Goal: Information Seeking & Learning: Find specific fact

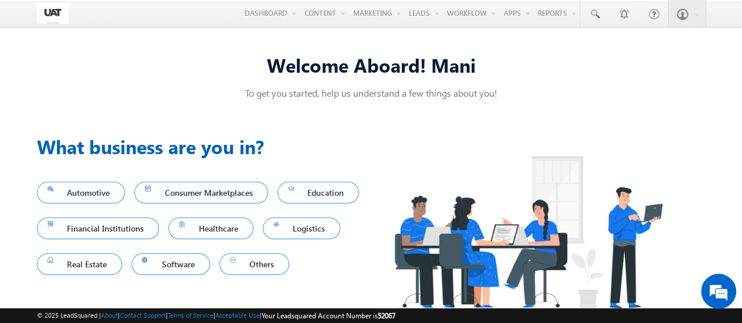
scroll to position [1, 0]
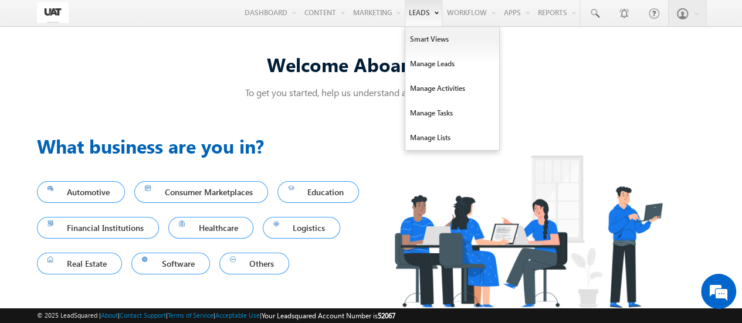
click at [419, 16] on link "Leads" at bounding box center [424, 12] width 38 height 27
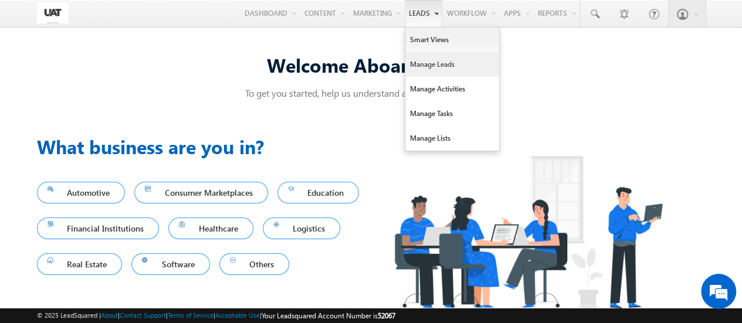
click at [426, 66] on link "Manage Leads" at bounding box center [452, 64] width 94 height 25
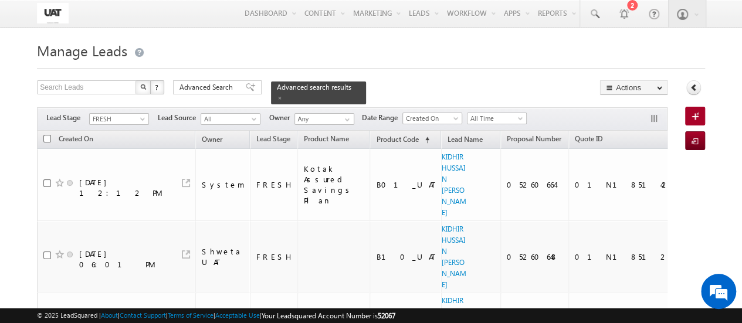
drag, startPoint x: 457, startPoint y: 17, endPoint x: 555, endPoint y: 55, distance: 104.9
click at [555, 55] on h1 "Manage Leads" at bounding box center [371, 49] width 668 height 23
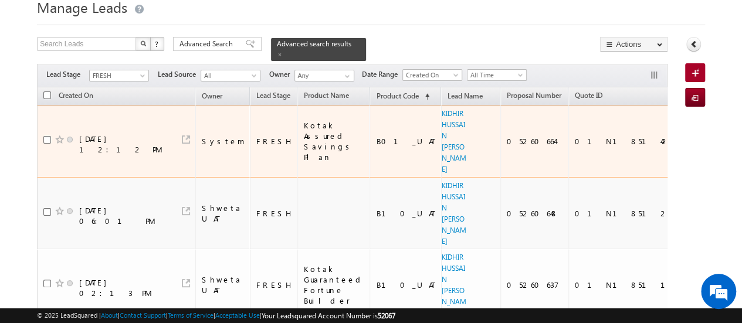
scroll to position [44, 0]
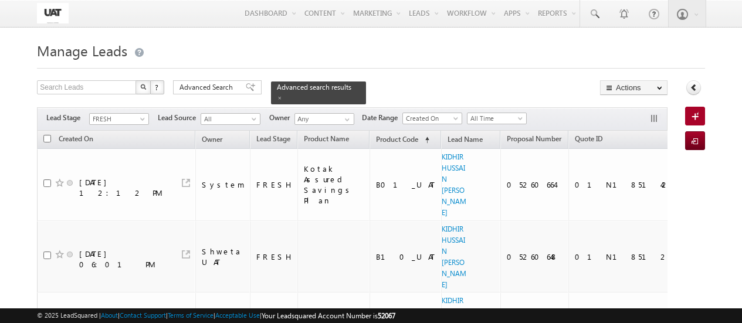
scroll to position [44, 0]
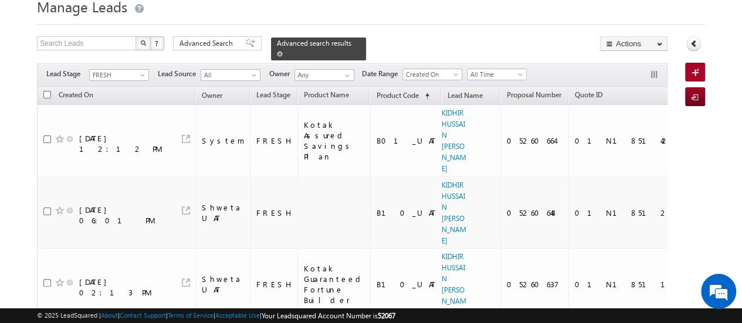
click at [283, 51] on span at bounding box center [280, 54] width 6 height 6
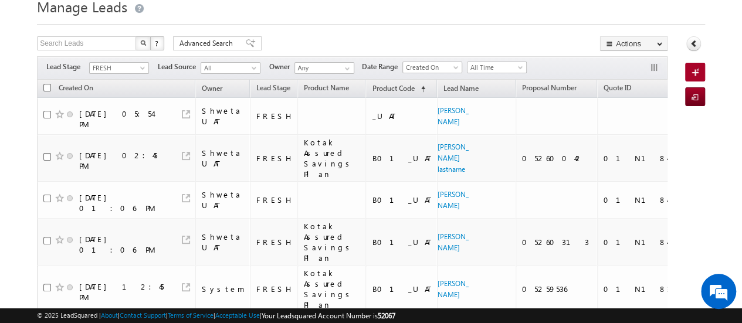
scroll to position [0, 0]
click at [457, 66] on span at bounding box center [456, 69] width 9 height 9
click at [443, 42] on div "Search Leads X ? 622 results found Advanced Search Advanced Search Advanced sea…" at bounding box center [352, 44] width 630 height 17
click at [495, 66] on span "All Time" at bounding box center [495, 67] width 56 height 11
click at [488, 80] on link "All Time" at bounding box center [497, 80] width 59 height 11
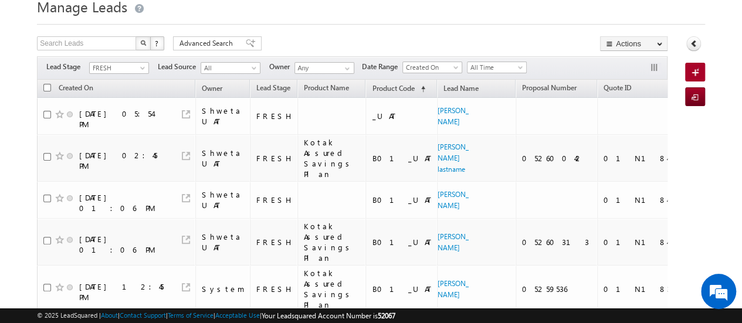
click at [492, 74] on div "Filters Lead Stage FRESH FRESH Lead Source All All Owner Any Any Date Range Go …" at bounding box center [352, 67] width 630 height 23
click at [494, 70] on span "All Time" at bounding box center [495, 67] width 56 height 11
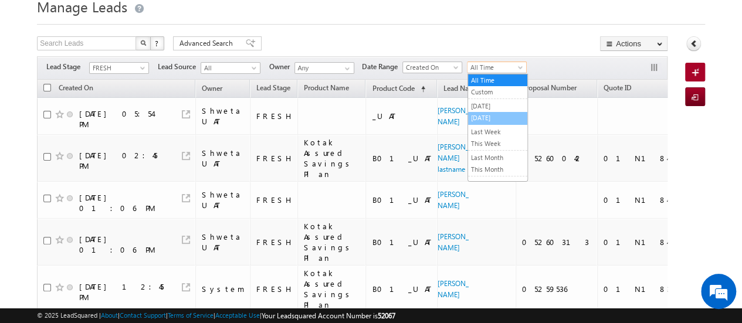
click at [487, 116] on link "[DATE]" at bounding box center [497, 118] width 59 height 11
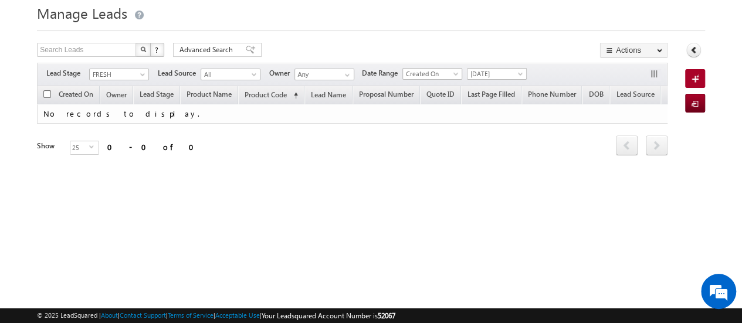
scroll to position [38, 0]
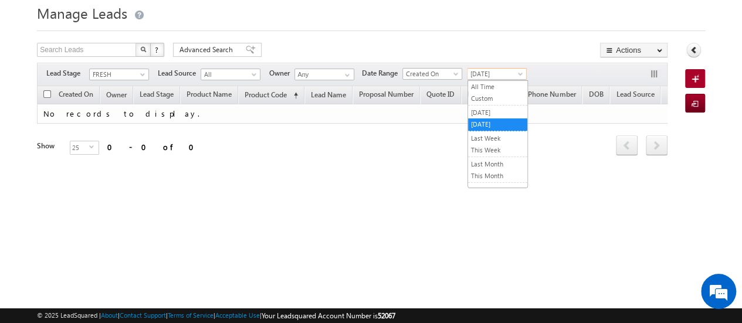
click at [497, 70] on span "[DATE]" at bounding box center [495, 74] width 56 height 11
click at [489, 85] on link "All Time" at bounding box center [497, 87] width 59 height 11
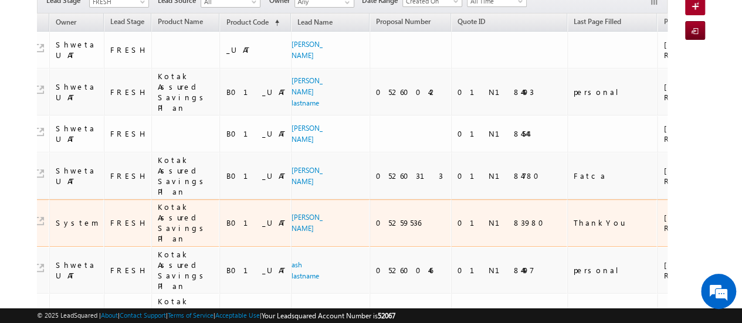
scroll to position [0, 147]
drag, startPoint x: 555, startPoint y: 209, endPoint x: 515, endPoint y: 207, distance: 39.9
click at [663, 212] on div "+91-9029884258" at bounding box center [701, 222] width 76 height 21
copy div "9029884258"
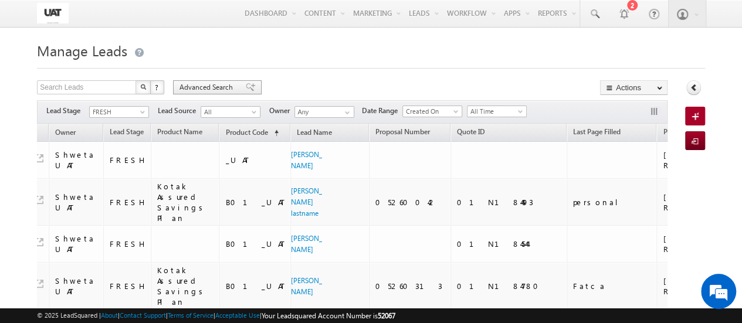
click at [205, 84] on span "Advanced Search" at bounding box center [207, 87] width 57 height 11
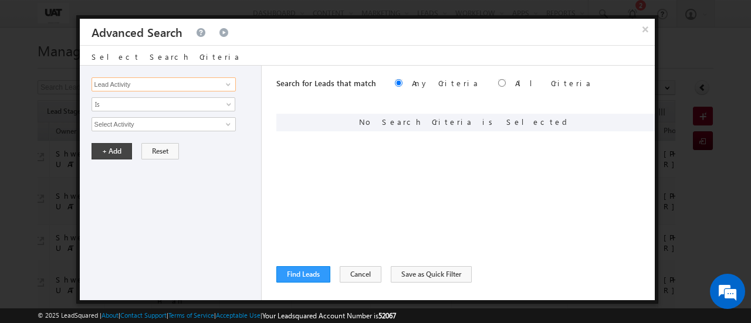
click at [189, 81] on input "Lead Activity" at bounding box center [163, 84] width 144 height 14
click at [225, 81] on span at bounding box center [227, 84] width 9 height 9
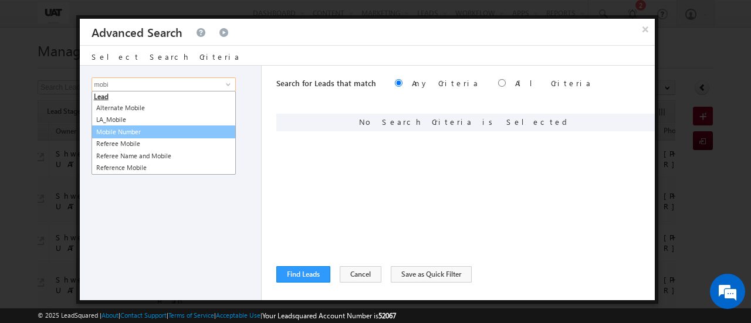
click at [148, 125] on link "Mobile Number" at bounding box center [163, 131] width 144 height 13
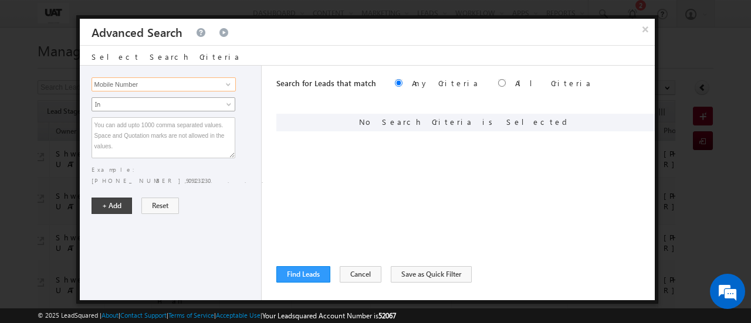
type input "Mobile Number"
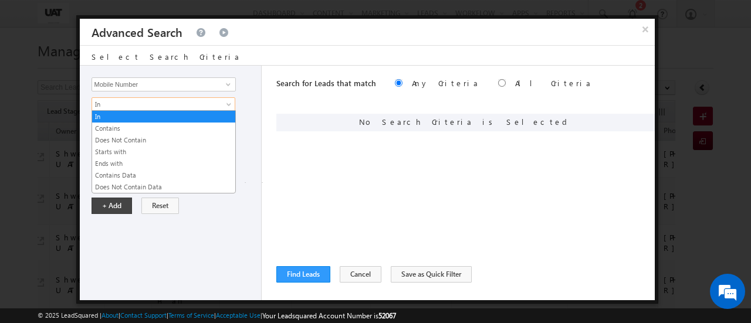
click at [174, 106] on span "In" at bounding box center [155, 104] width 127 height 11
click at [147, 128] on link "Contains" at bounding box center [163, 128] width 143 height 11
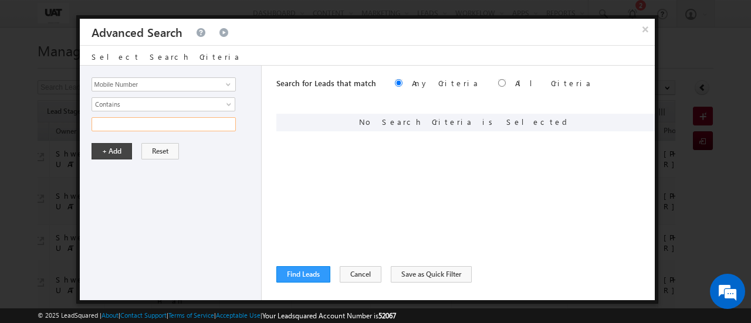
click at [152, 123] on input "text" at bounding box center [163, 124] width 144 height 14
paste input "9029884258"
type input "9029884258"
click at [116, 150] on button "+ Add" at bounding box center [111, 151] width 40 height 16
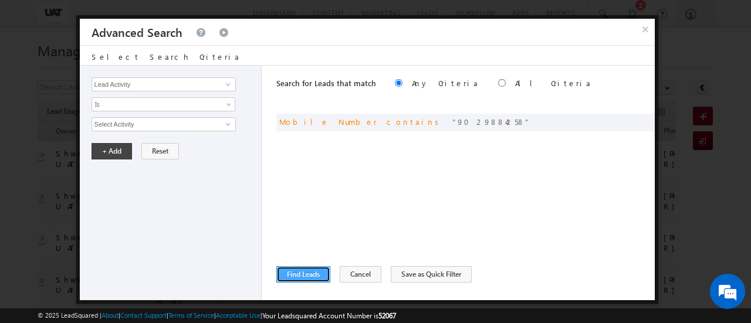
click at [294, 275] on button "Find Leads" at bounding box center [303, 274] width 54 height 16
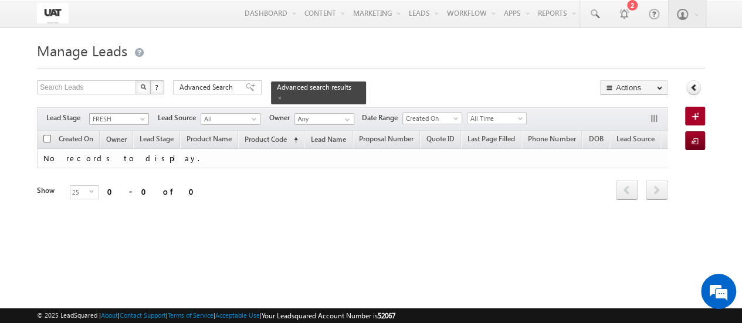
click at [141, 117] on span at bounding box center [143, 121] width 9 height 9
click at [283, 95] on span at bounding box center [280, 98] width 6 height 6
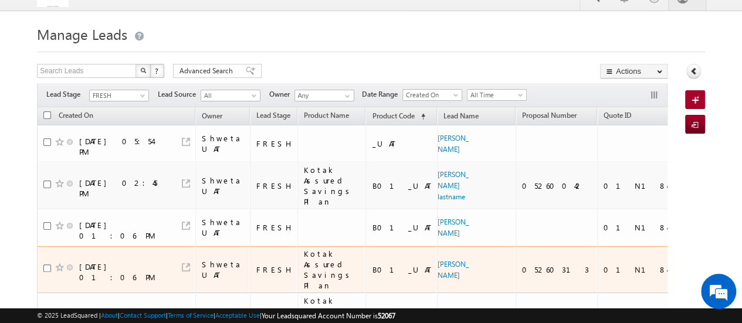
scroll to position [15, 0]
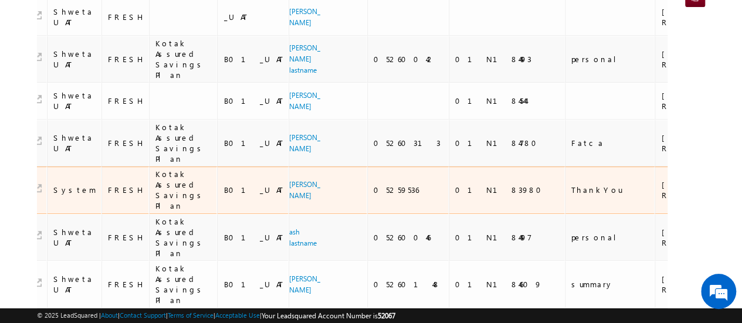
scroll to position [0, 152]
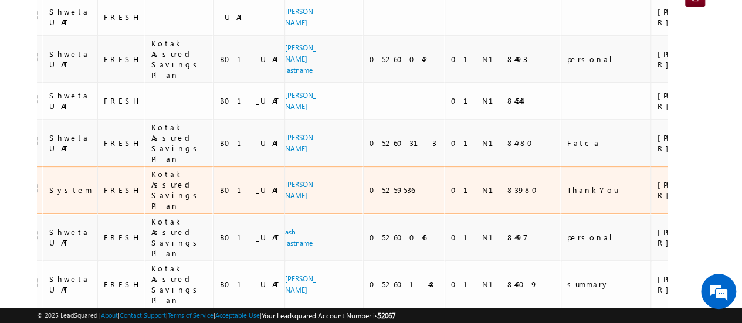
click at [657, 179] on div "+91-9029884258" at bounding box center [695, 189] width 76 height 21
drag, startPoint x: 551, startPoint y: 175, endPoint x: 510, endPoint y: 176, distance: 40.5
click at [657, 179] on div "[PHONE_NUMBER]" at bounding box center [695, 189] width 76 height 21
copy div "9029884258"
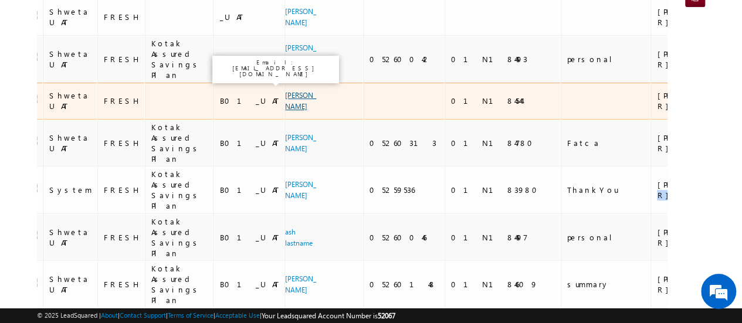
scroll to position [0, 0]
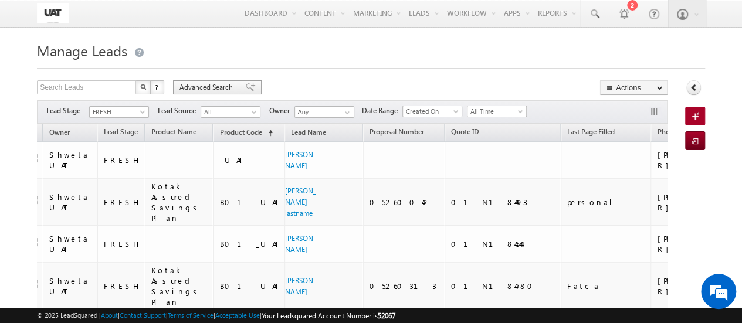
click at [198, 84] on span "Advanced Search" at bounding box center [207, 87] width 57 height 11
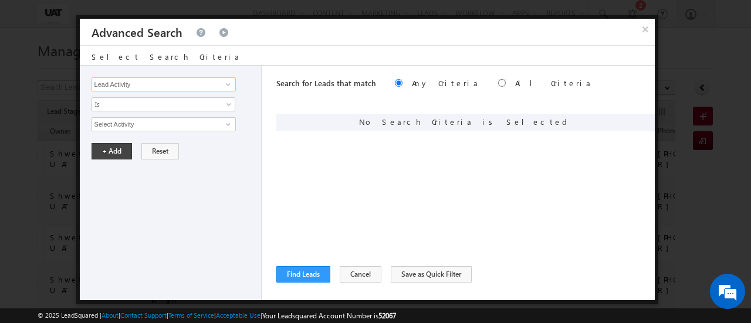
click at [152, 83] on input "Lead Activity" at bounding box center [163, 84] width 144 height 14
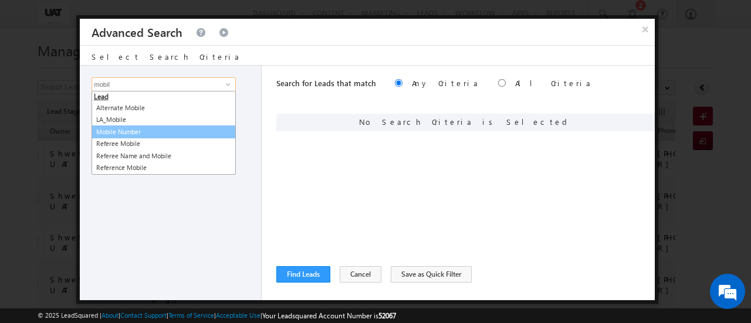
click at [125, 133] on link "Mobile Number" at bounding box center [163, 131] width 144 height 13
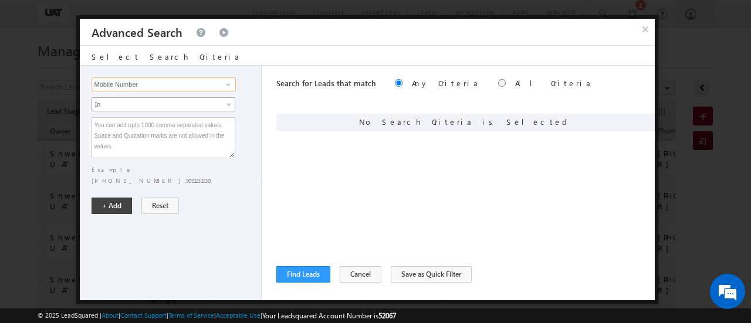
type input "Mobile Number"
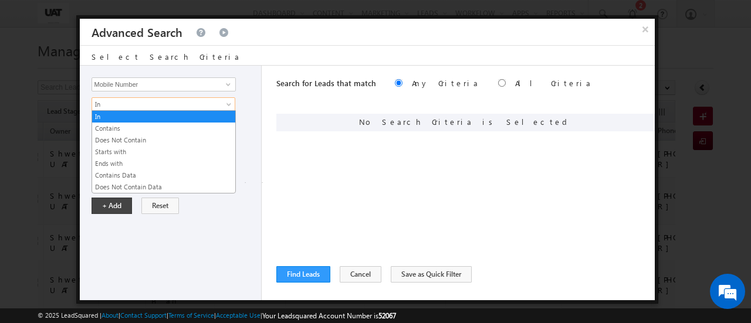
click at [170, 98] on link "In" at bounding box center [163, 104] width 144 height 14
click at [152, 128] on link "Contains" at bounding box center [163, 128] width 143 height 11
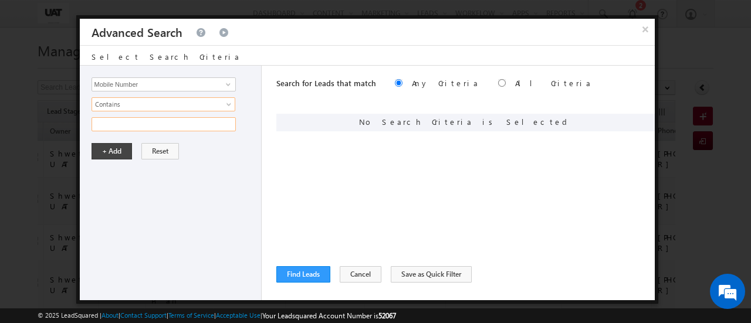
click at [156, 126] on input "text" at bounding box center [163, 124] width 144 height 14
paste input "9029884258"
click at [156, 126] on input "9029884258" at bounding box center [163, 124] width 144 height 14
type input "9029884258"
click at [100, 149] on button "+ Add" at bounding box center [111, 151] width 40 height 16
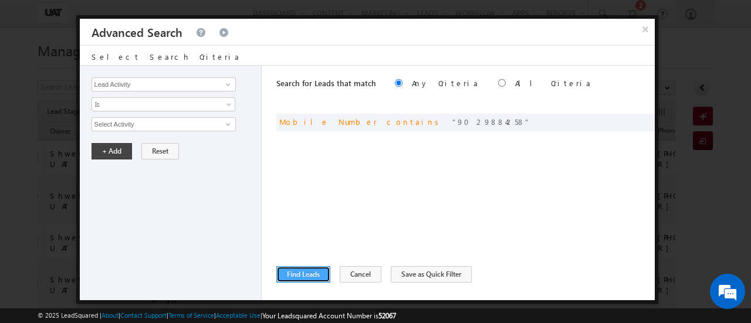
click at [304, 280] on button "Find Leads" at bounding box center [303, 274] width 54 height 16
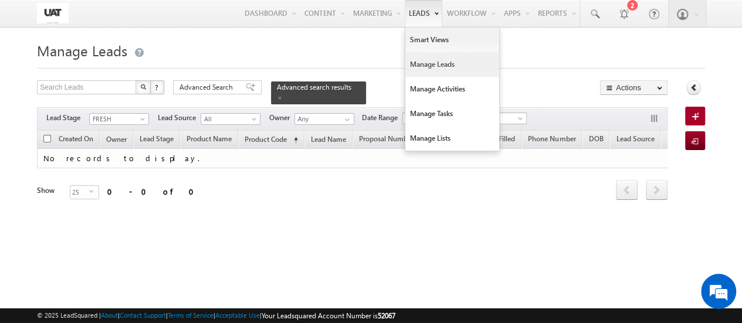
click at [426, 67] on link "Manage Leads" at bounding box center [452, 64] width 94 height 25
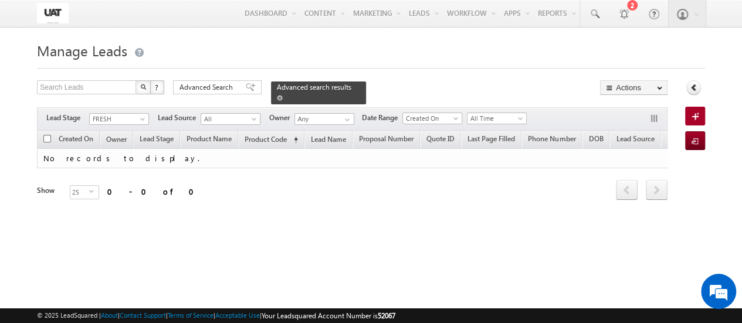
click at [283, 95] on span at bounding box center [280, 98] width 6 height 6
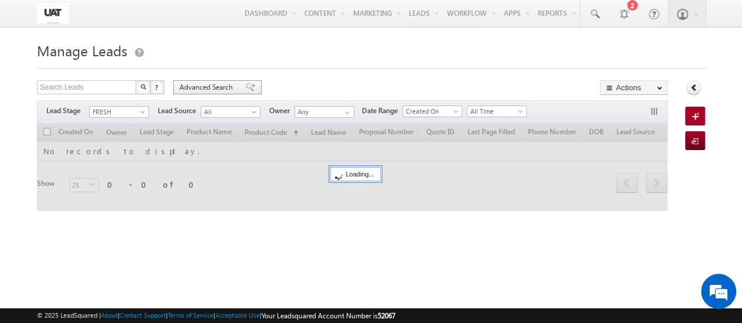
click at [205, 87] on span "Advanced Search" at bounding box center [207, 87] width 57 height 11
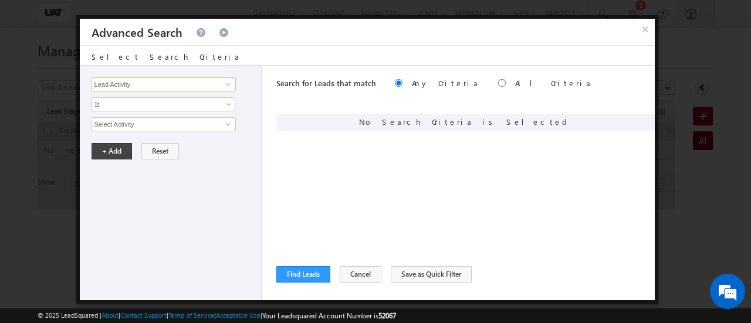
click at [203, 82] on input "Lead Activity" at bounding box center [163, 84] width 144 height 14
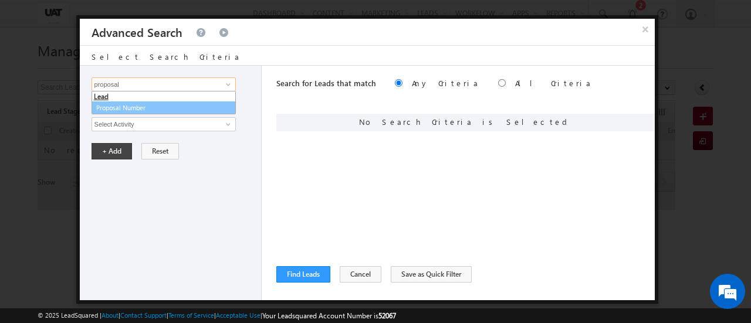
click at [168, 103] on link "Proposal Number" at bounding box center [163, 107] width 144 height 13
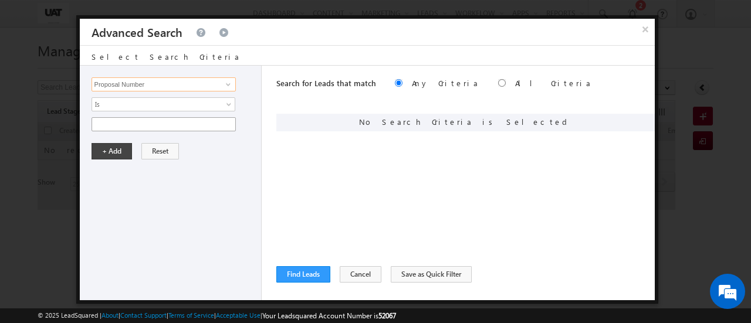
type input "Proposal Number"
click at [149, 123] on input "text" at bounding box center [163, 124] width 144 height 14
type input "05261334"
click at [117, 146] on button "+ Add" at bounding box center [111, 151] width 40 height 16
click at [301, 270] on button "Find Leads" at bounding box center [303, 274] width 54 height 16
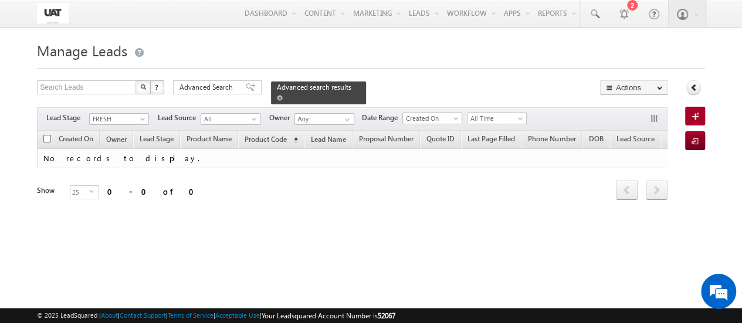
click at [296, 87] on span "Advanced search results" at bounding box center [314, 87] width 74 height 9
click at [207, 89] on span "Advanced Search" at bounding box center [207, 87] width 57 height 11
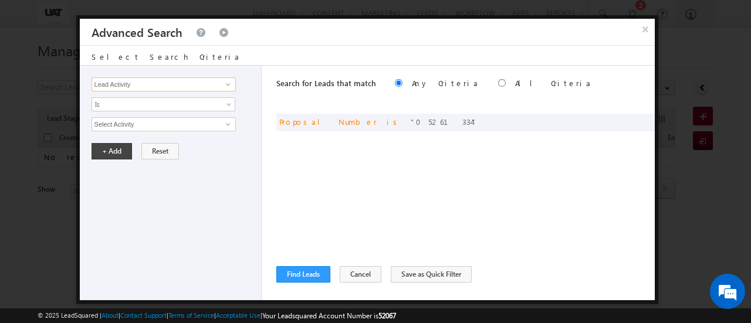
click at [184, 84] on input "Lead Activity" at bounding box center [163, 84] width 144 height 14
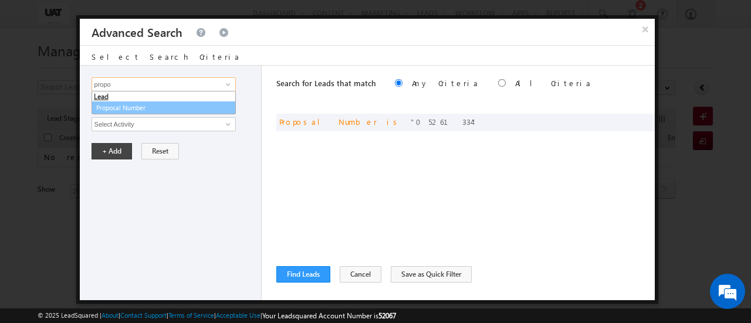
click at [141, 110] on link "Proposal Number" at bounding box center [163, 107] width 144 height 13
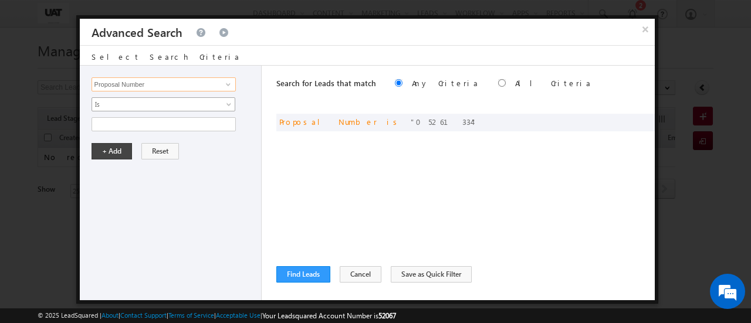
type input "Proposal Number"
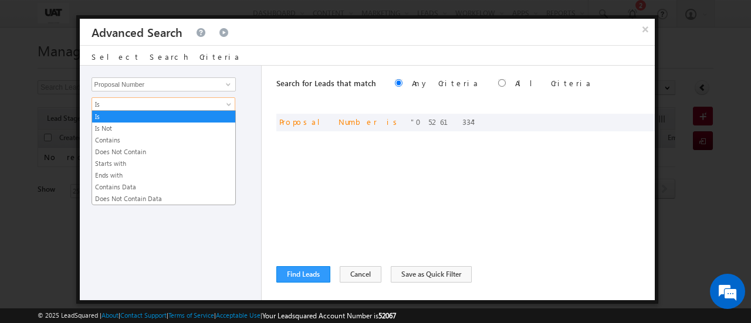
click at [141, 100] on span "Is" at bounding box center [155, 104] width 127 height 11
click at [126, 116] on link "Is" at bounding box center [163, 116] width 143 height 11
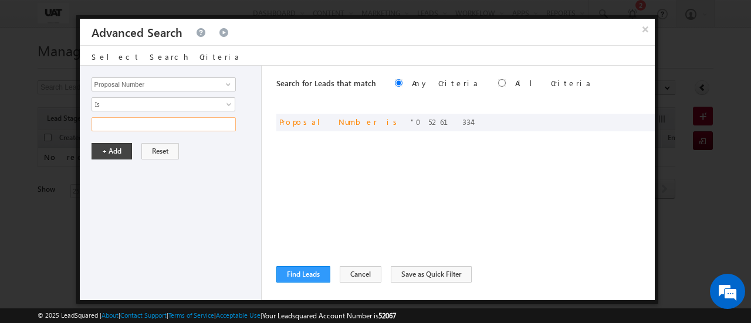
click at [128, 121] on input "text" at bounding box center [163, 124] width 144 height 14
click at [120, 123] on input "05261131" at bounding box center [163, 124] width 144 height 14
type input "05261313"
click at [115, 153] on button "+ Add" at bounding box center [111, 151] width 40 height 16
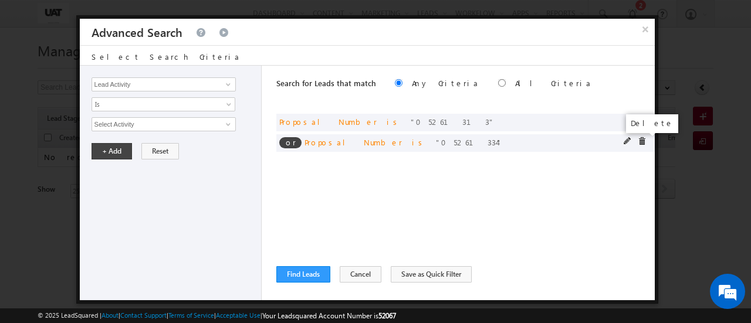
click at [640, 142] on span at bounding box center [641, 141] width 8 height 8
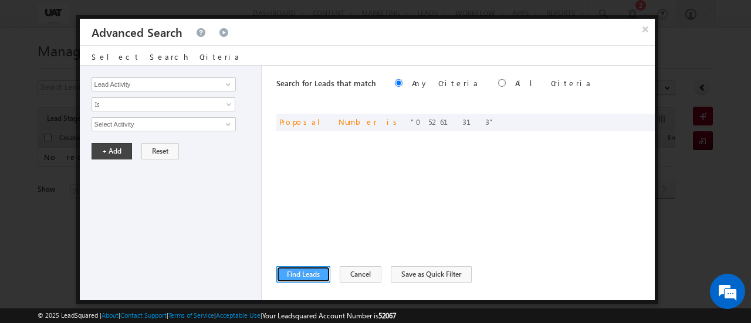
click at [304, 279] on button "Find Leads" at bounding box center [303, 274] width 54 height 16
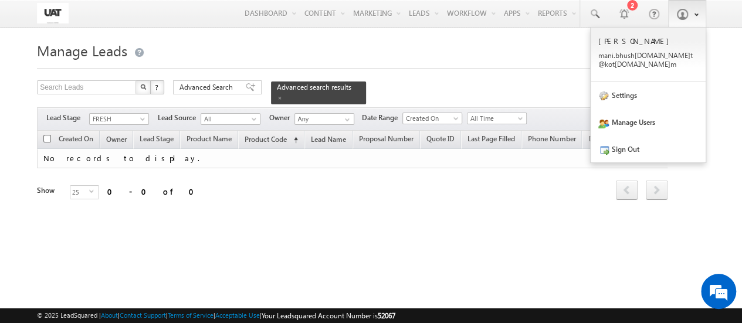
click at [692, 15] on span at bounding box center [694, 14] width 8 height 10
click at [629, 140] on link "Sign Out" at bounding box center [647, 148] width 115 height 27
